Goal: Task Accomplishment & Management: Manage account settings

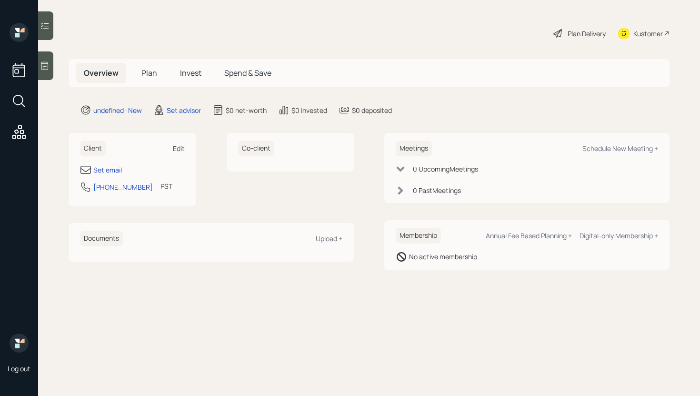
click at [182, 144] on div "Edit" at bounding box center [179, 148] width 12 height 9
select select "America/Los_Angeles"
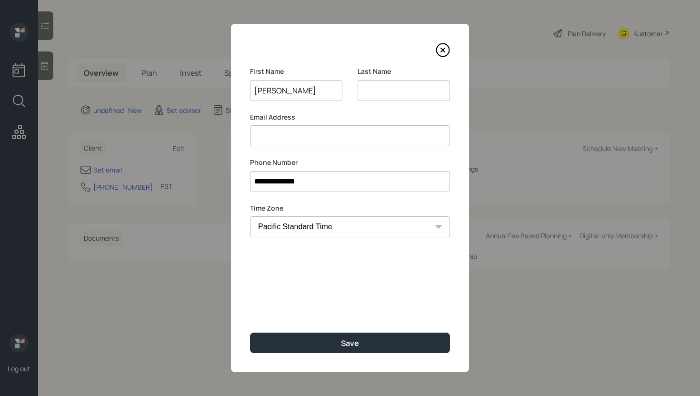
type input "[PERSON_NAME]"
type input "C"
click at [284, 129] on input at bounding box center [350, 135] width 200 height 21
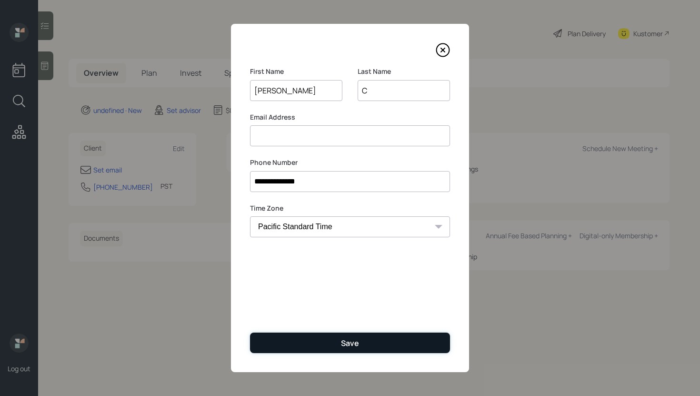
click at [375, 349] on button "Save" at bounding box center [350, 343] width 200 height 20
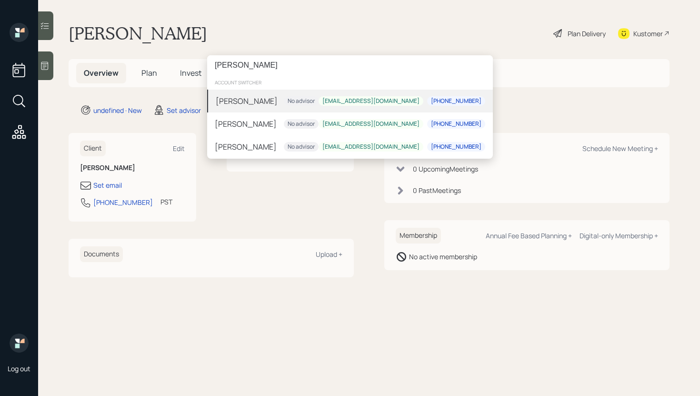
type input "[PERSON_NAME]"
click at [299, 109] on div "[PERSON_NAME] No advisor [EMAIL_ADDRESS][DOMAIN_NAME] [PHONE_NUMBER]" at bounding box center [350, 101] width 286 height 23
